Goal: Task Accomplishment & Management: Use online tool/utility

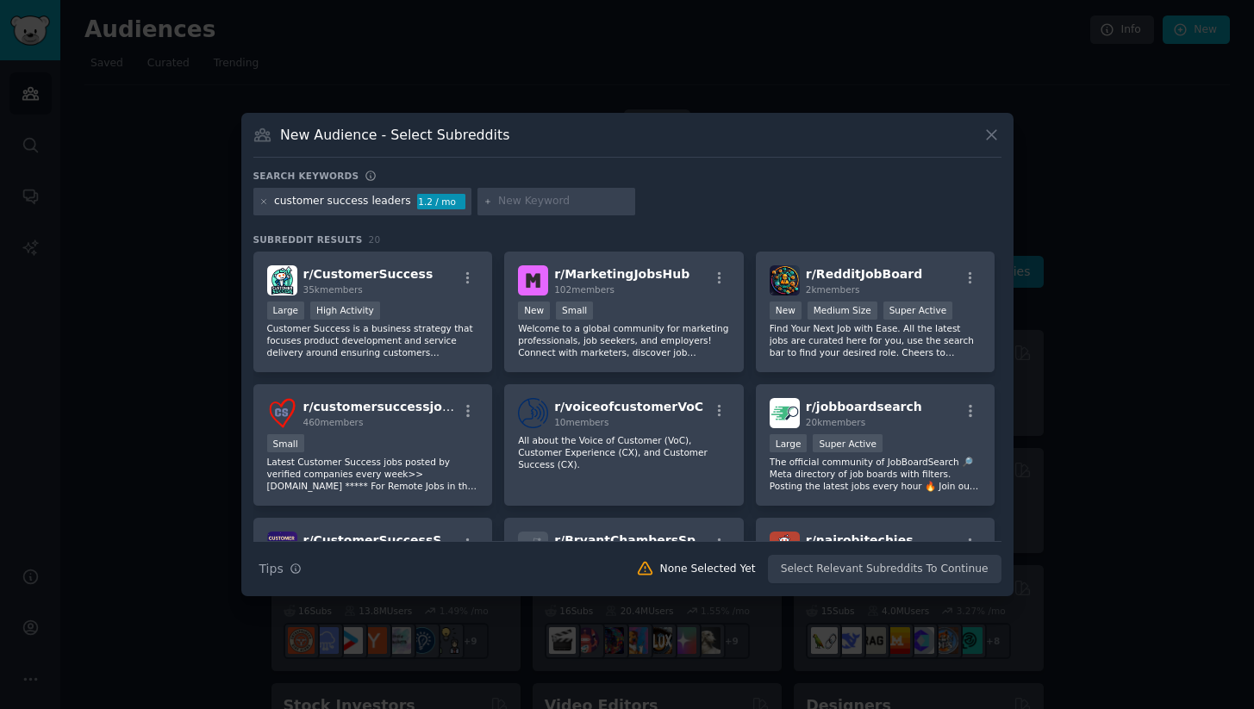
scroll to position [279, 0]
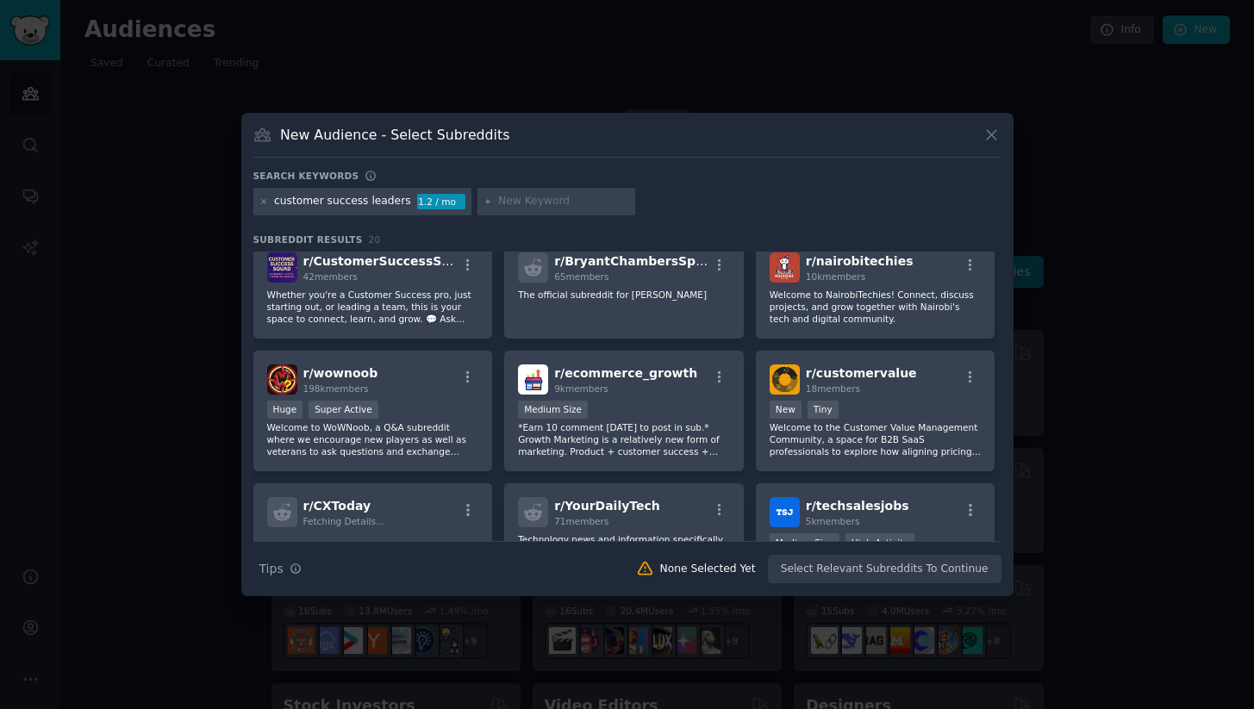
click at [527, 202] on input "text" at bounding box center [563, 202] width 131 height 16
type input "account management"
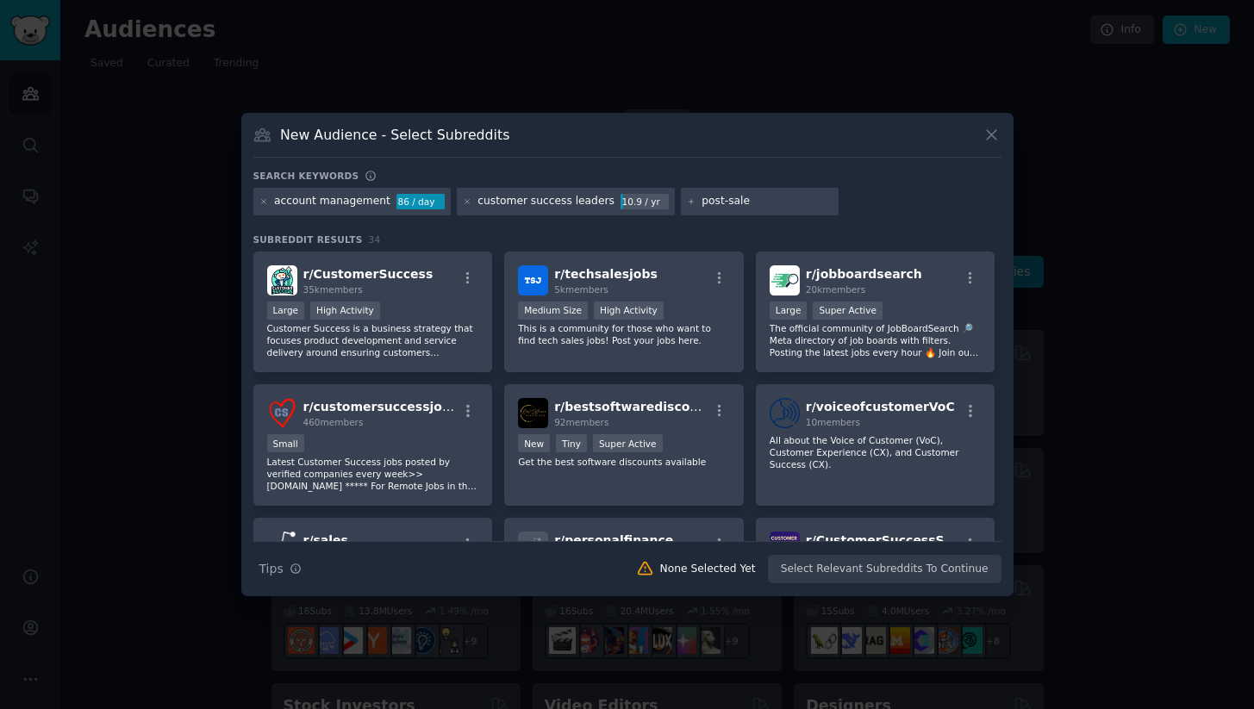
type input "post-sales"
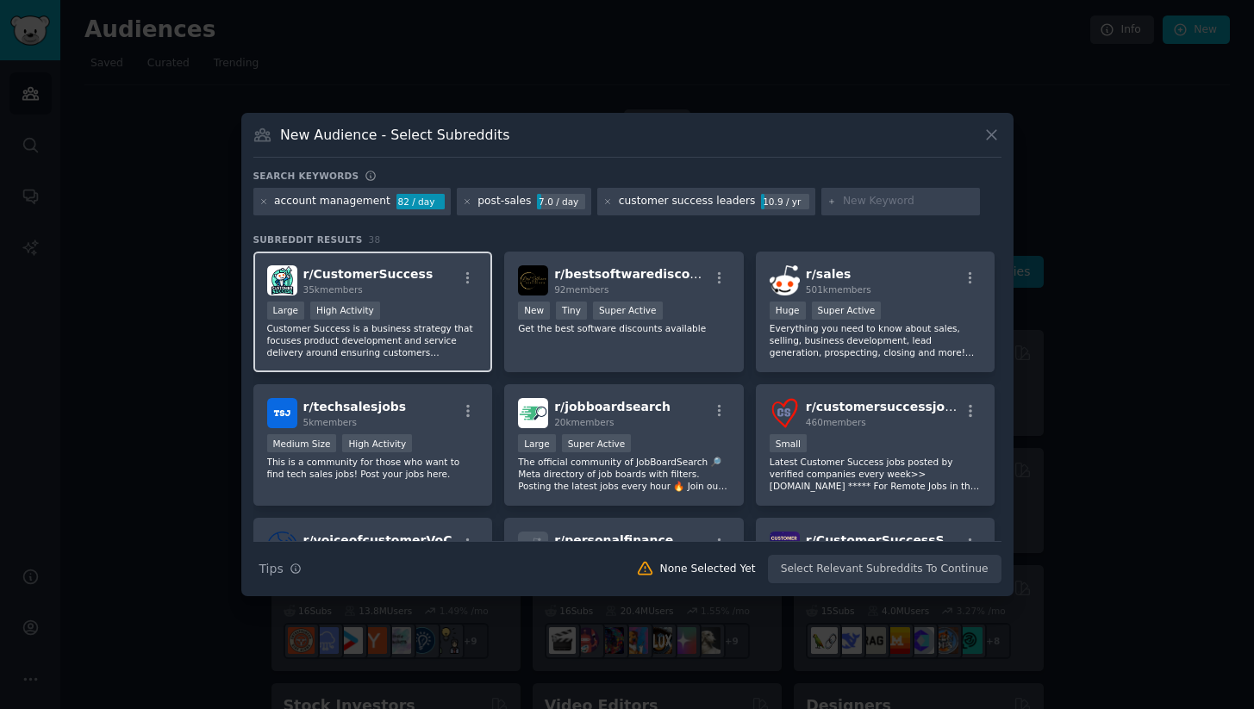
click at [406, 305] on div "Large High Activity" at bounding box center [373, 313] width 212 height 22
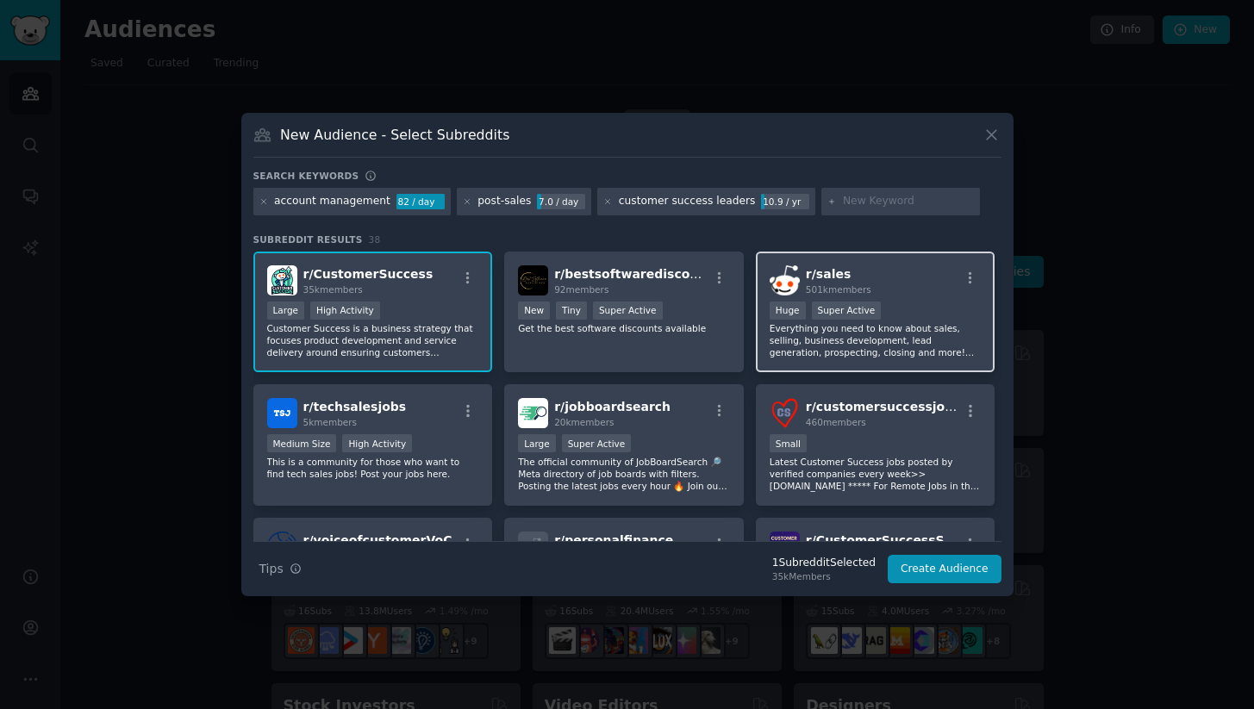
click at [835, 365] on div "r/ sales 501k members Huge Super Active Everything you need to know about sales…" at bounding box center [876, 313] width 240 height 122
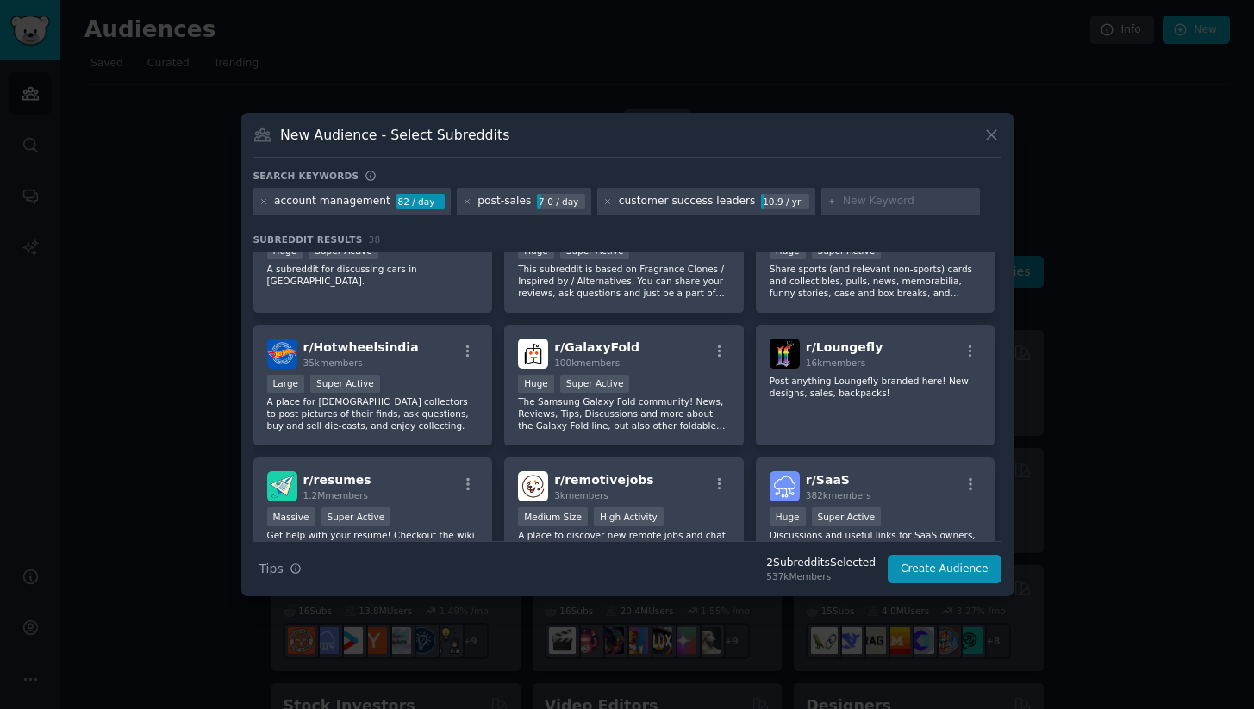
scroll to position [1302, 0]
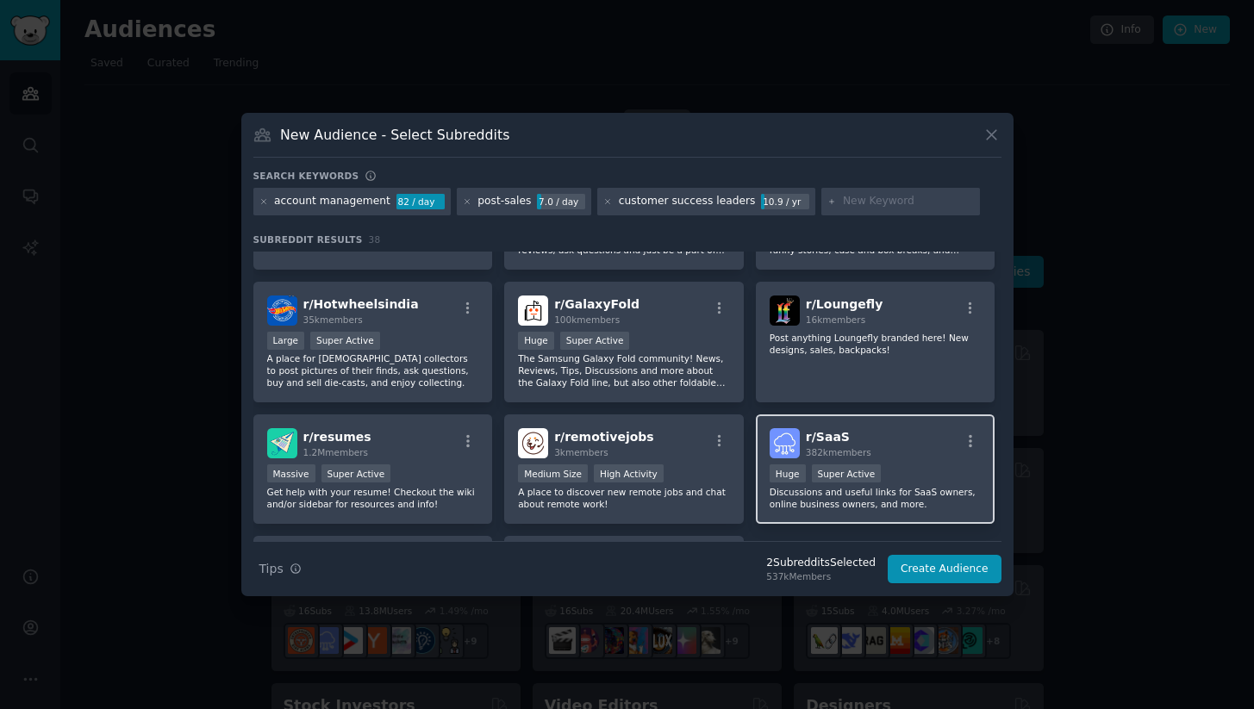
click at [880, 449] on div "r/ SaaS 382k members" at bounding box center [876, 443] width 212 height 30
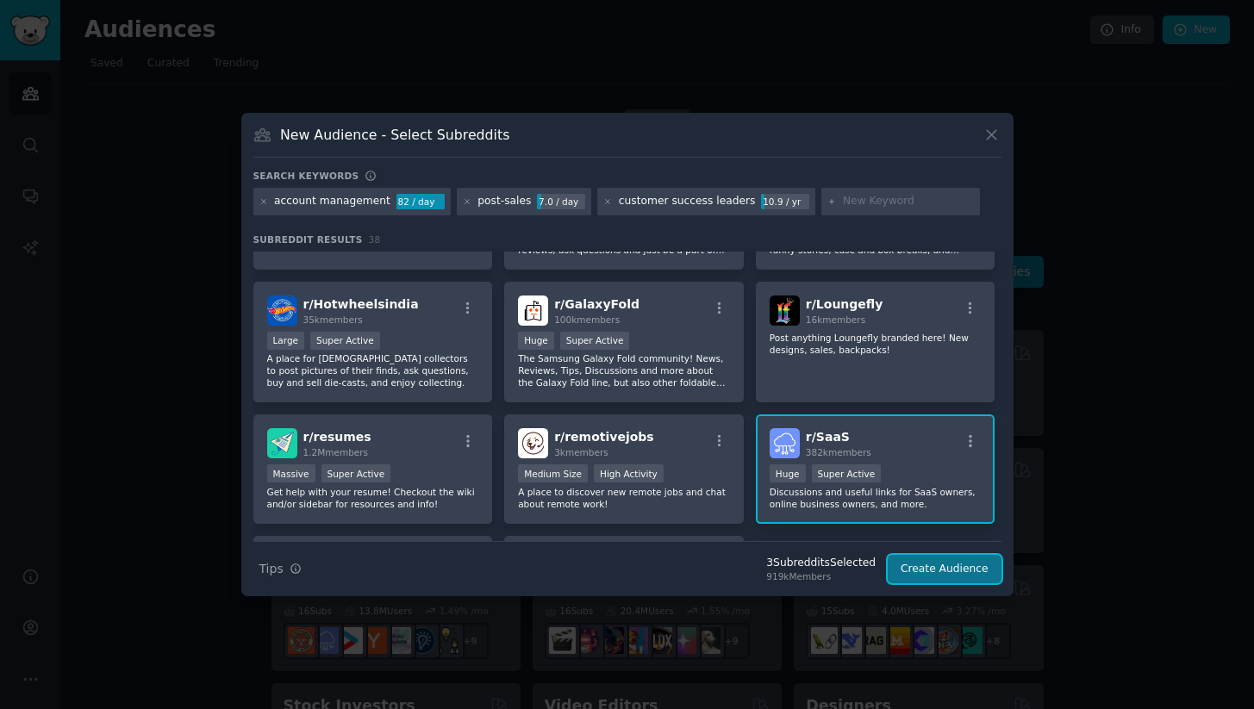
click at [958, 581] on button "Create Audience" at bounding box center [945, 569] width 114 height 29
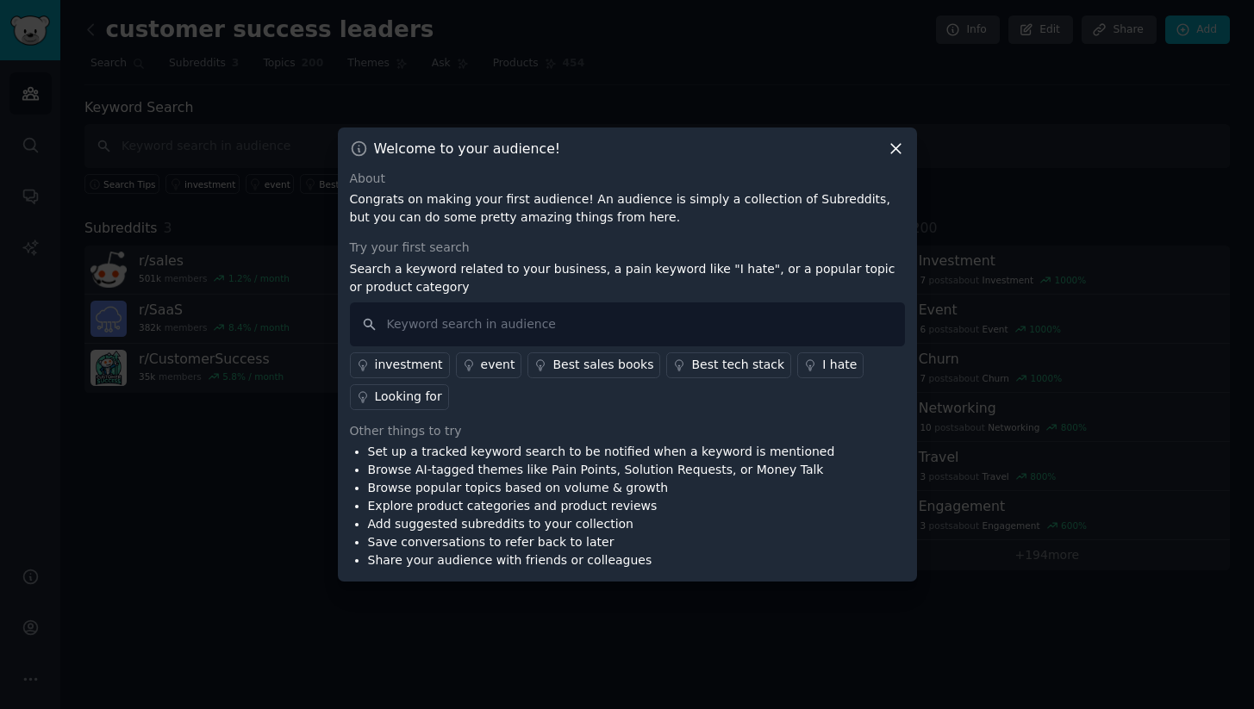
click at [403, 403] on div "Looking for" at bounding box center [408, 397] width 67 height 18
